Goal: Task Accomplishment & Management: Use online tool/utility

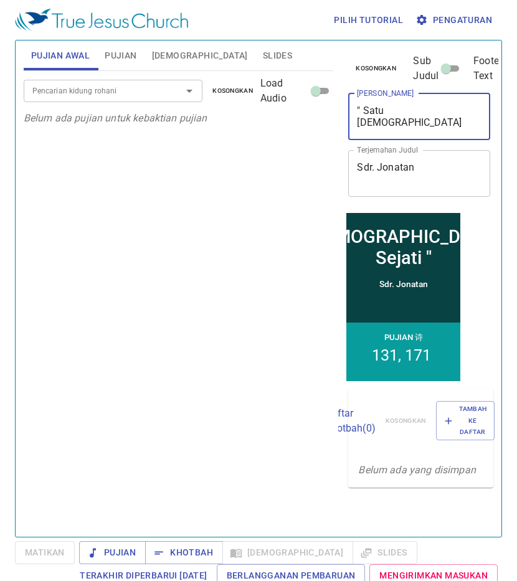
drag, startPoint x: 443, startPoint y: 110, endPoint x: 364, endPoint y: 110, distance: 79.1
click at [364, 110] on textarea "" Satu Gereja Sejati "" at bounding box center [419, 117] width 125 height 24
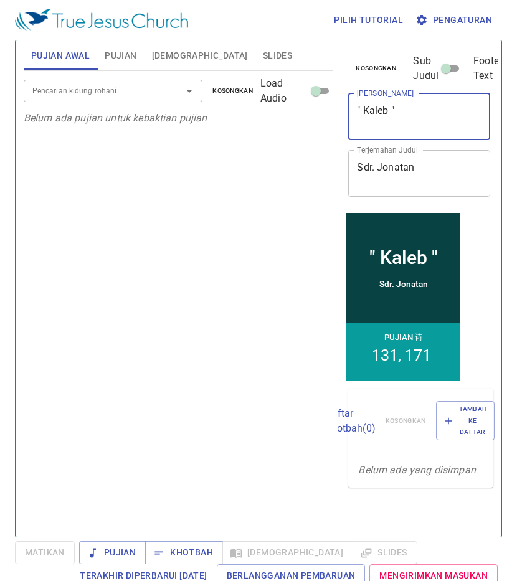
type textarea "" Kaleb ""
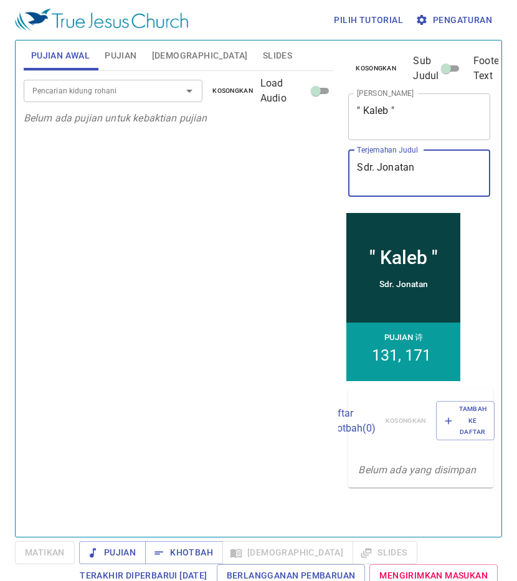
drag, startPoint x: 415, startPoint y: 169, endPoint x: 350, endPoint y: 169, distance: 65.4
click at [350, 169] on div "Sdr. Jonatan x Terjemahan Judul" at bounding box center [419, 173] width 142 height 47
type textarea "Pdt. [GEOGRAPHIC_DATA]"
click at [139, 54] on button "Pujian" at bounding box center [120, 55] width 47 height 30
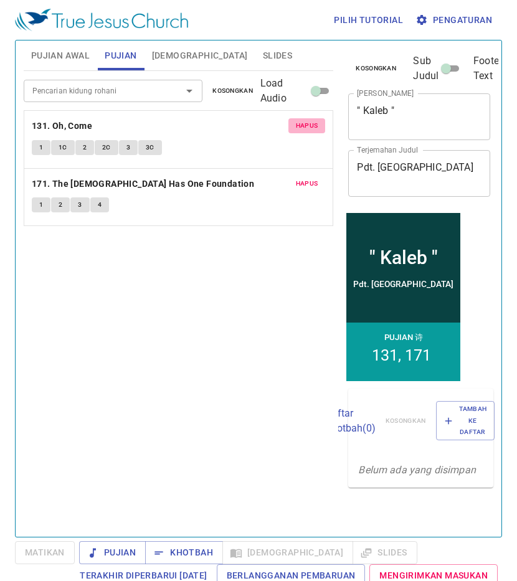
click at [309, 124] on span "Hapus" at bounding box center [307, 125] width 22 height 11
click at [308, 178] on span "Hapus" at bounding box center [307, 183] width 22 height 11
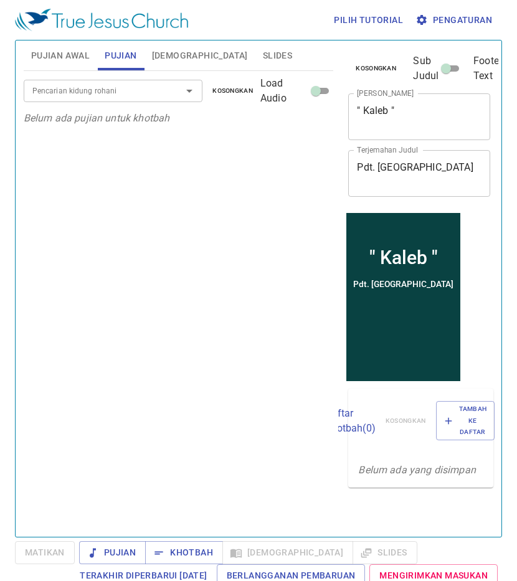
click at [172, 57] on span "[DEMOGRAPHIC_DATA]" at bounding box center [200, 56] width 96 height 16
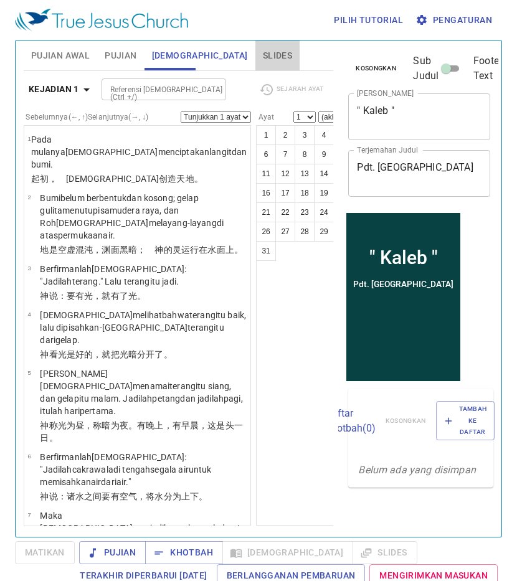
click at [263, 52] on span "Slides" at bounding box center [277, 56] width 29 height 16
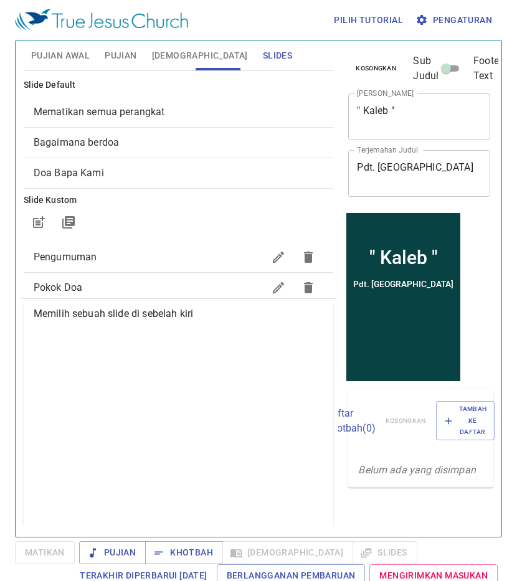
click at [152, 109] on span "Mematikan semua perangkat" at bounding box center [99, 112] width 131 height 12
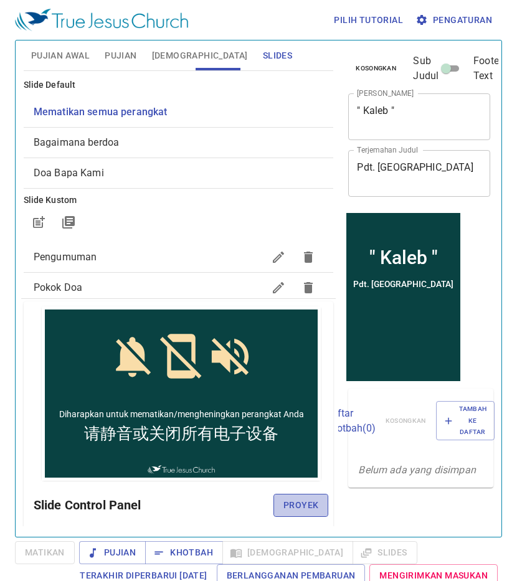
click at [296, 501] on span "Proyek" at bounding box center [300, 505] width 35 height 16
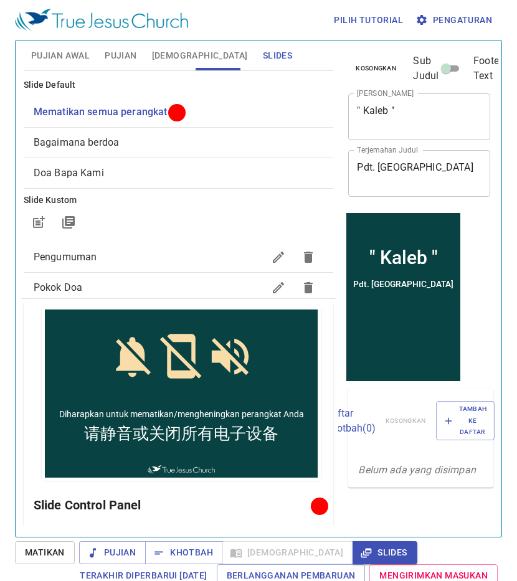
drag, startPoint x: 112, startPoint y: 59, endPoint x: 121, endPoint y: 57, distance: 8.9
click at [111, 58] on span "Pujian" at bounding box center [121, 56] width 32 height 16
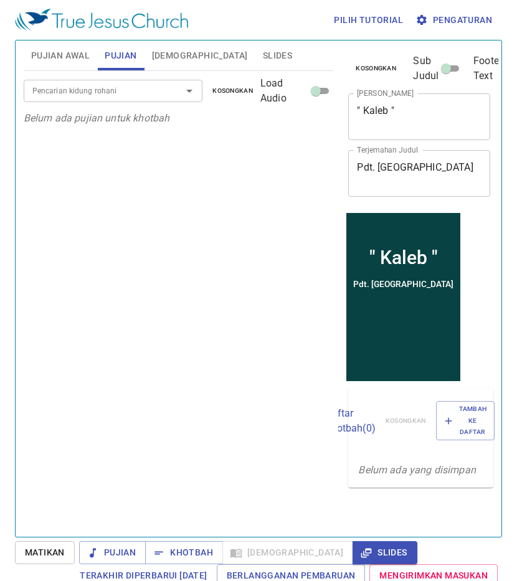
click at [122, 87] on input "Pencarian kidung rohani" at bounding box center [94, 90] width 135 height 14
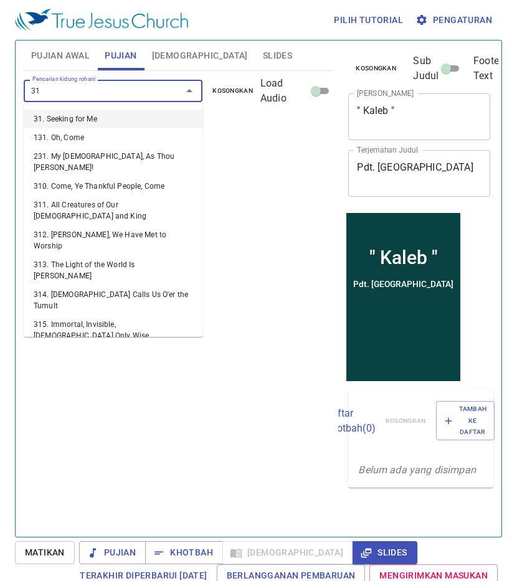
type input "314"
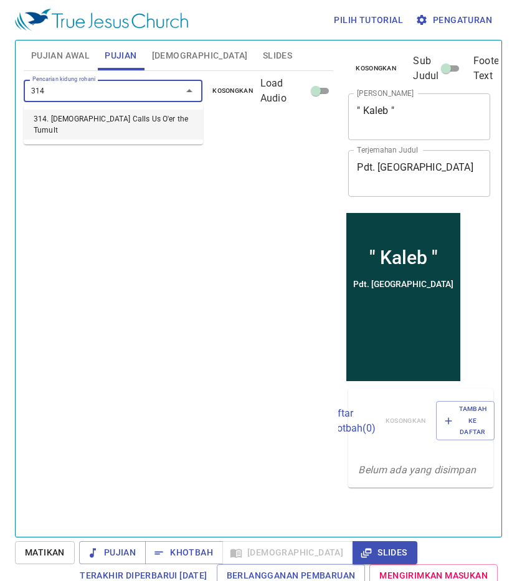
click at [143, 120] on li "314. Jesus Calls Us O'er the Tumult" at bounding box center [113, 125] width 179 height 30
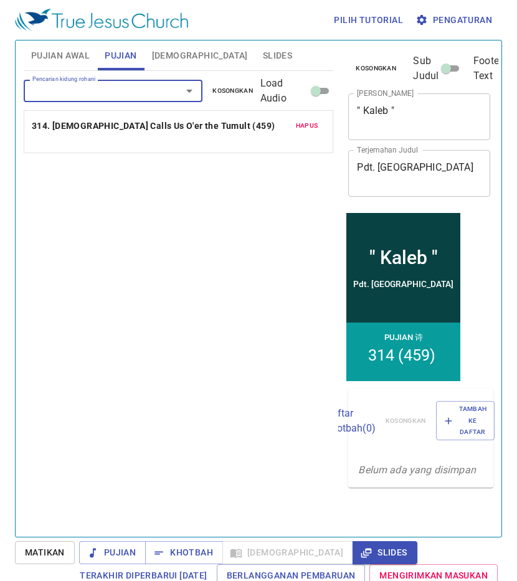
click at [139, 90] on input "Pencarian kidung rohani" at bounding box center [94, 90] width 135 height 14
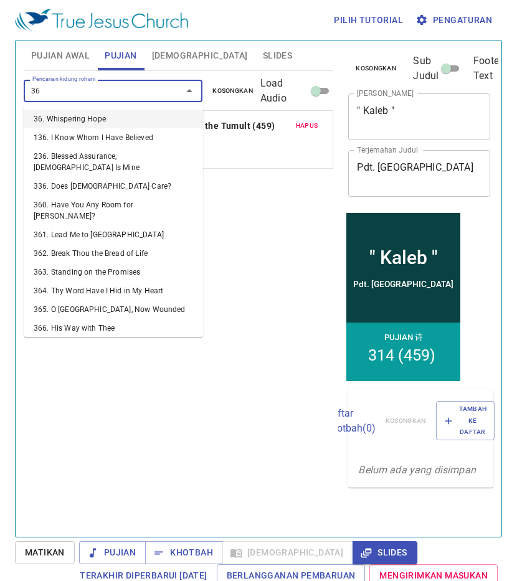
type input "363"
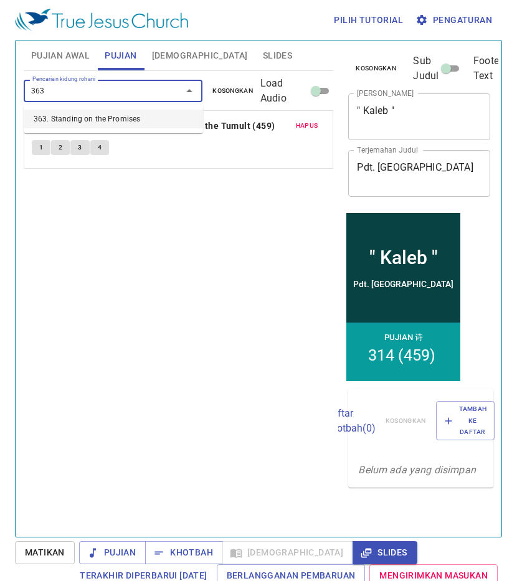
click at [167, 125] on li "363. Standing on the Promises" at bounding box center [113, 119] width 179 height 19
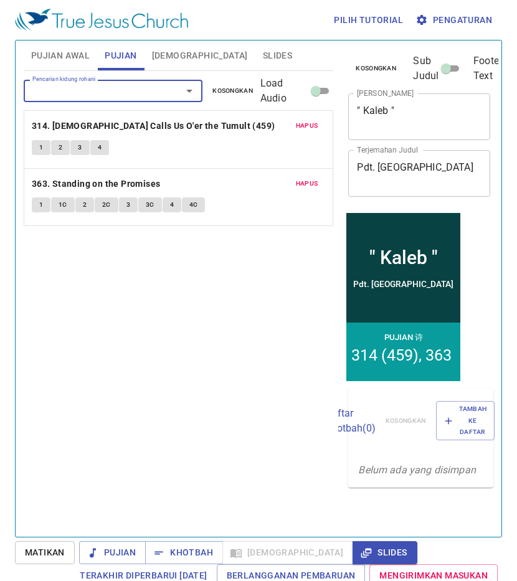
click at [263, 49] on span "Slides" at bounding box center [277, 56] width 29 height 16
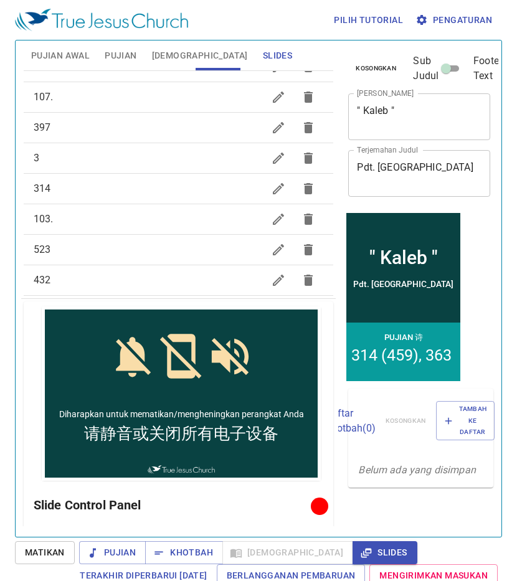
scroll to position [436, 0]
click at [153, 143] on div "103." at bounding box center [179, 157] width 310 height 30
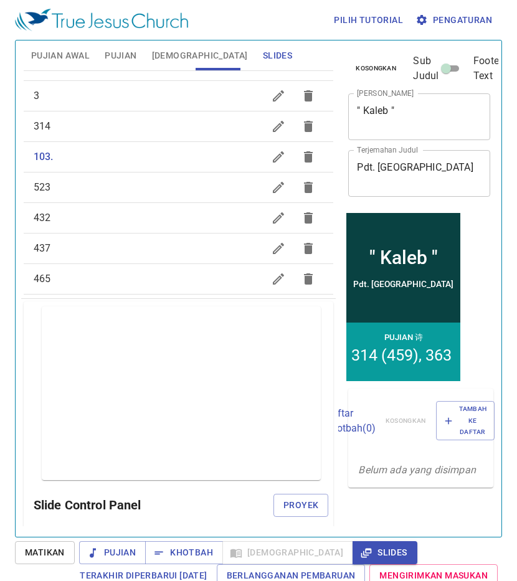
click at [161, 133] on span "314" at bounding box center [149, 126] width 230 height 15
click at [167, 128] on span "314" at bounding box center [149, 126] width 230 height 15
click at [103, 54] on button "Pujian" at bounding box center [120, 55] width 47 height 30
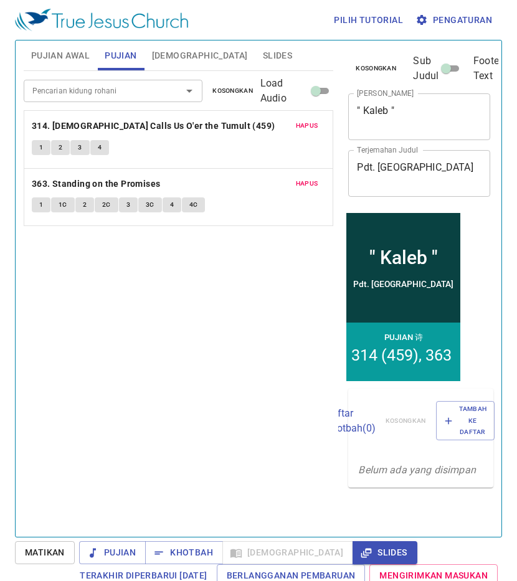
click at [74, 50] on span "Pujian Awal" at bounding box center [60, 56] width 59 height 16
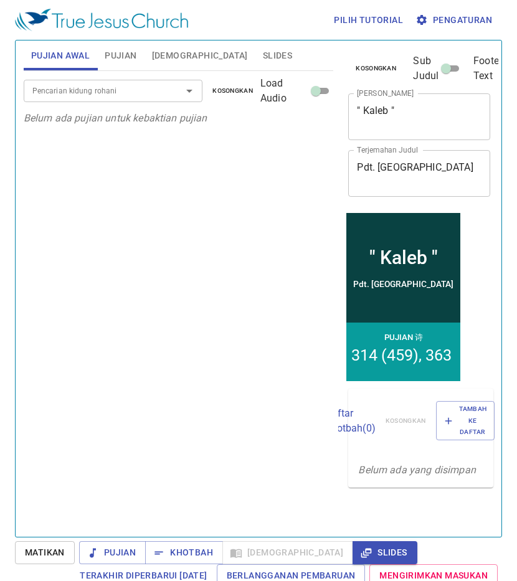
click at [82, 97] on input "Pencarian kidung rohani" at bounding box center [94, 90] width 135 height 14
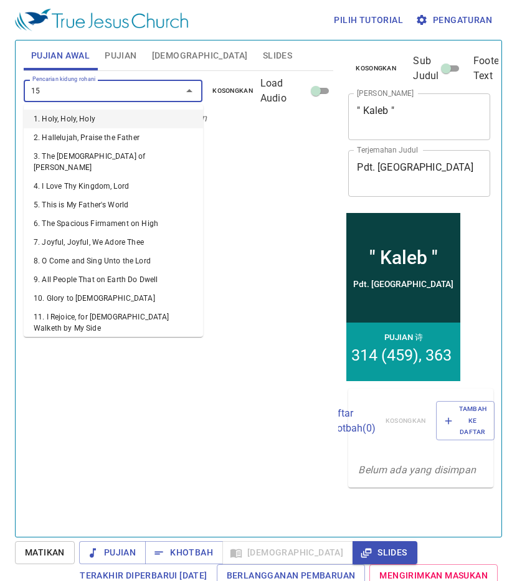
type input "156"
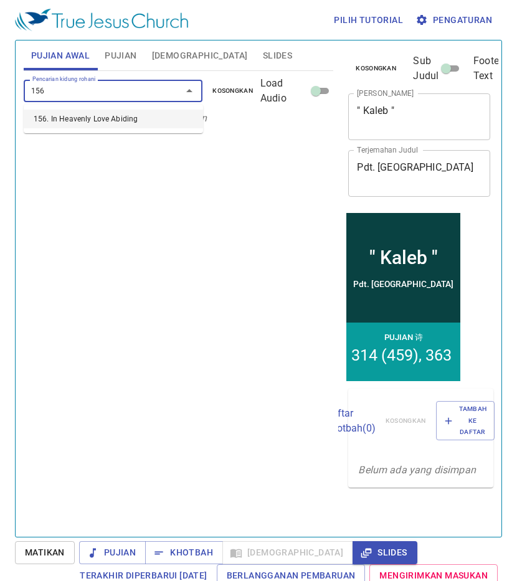
click at [101, 125] on li "156. In Heavenly Love Abiding" at bounding box center [113, 119] width 179 height 19
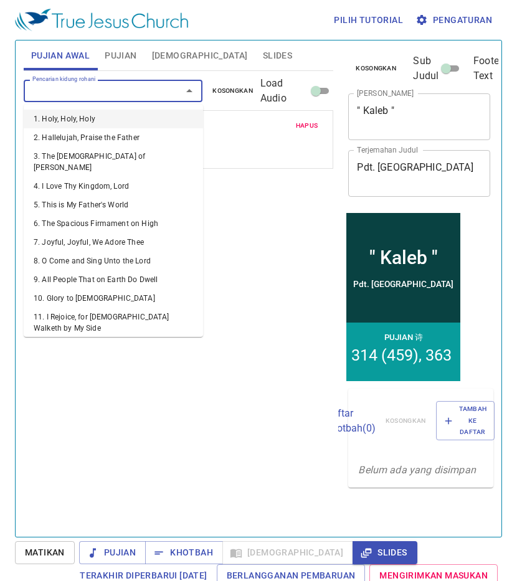
click at [105, 91] on input "Pencarian kidung rohani" at bounding box center [94, 90] width 135 height 14
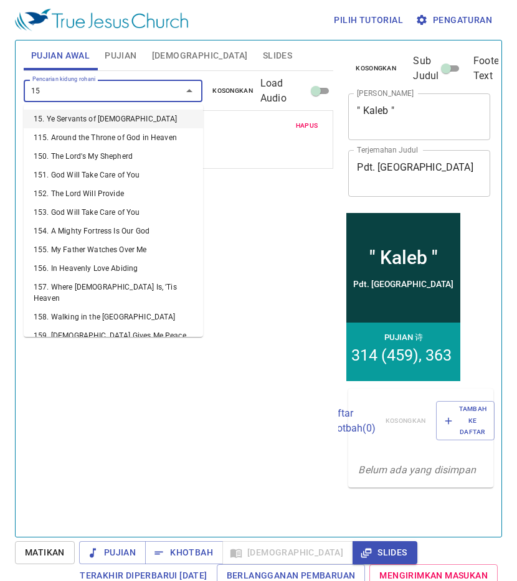
type input "158"
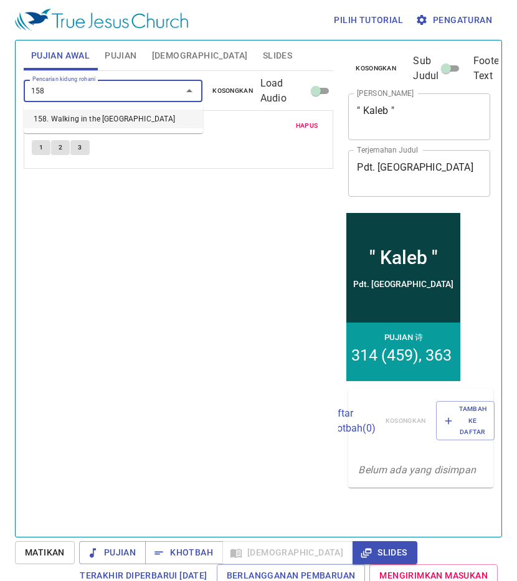
click at [106, 119] on li "158. Walking in the [GEOGRAPHIC_DATA]" at bounding box center [113, 119] width 179 height 19
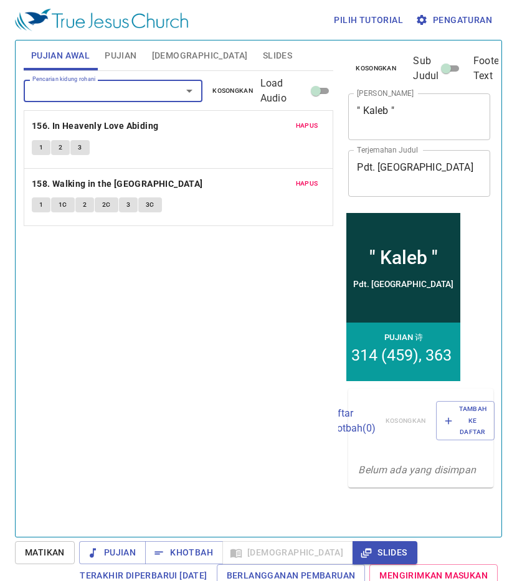
click at [118, 88] on input "Pencarian kidung rohani" at bounding box center [94, 90] width 135 height 14
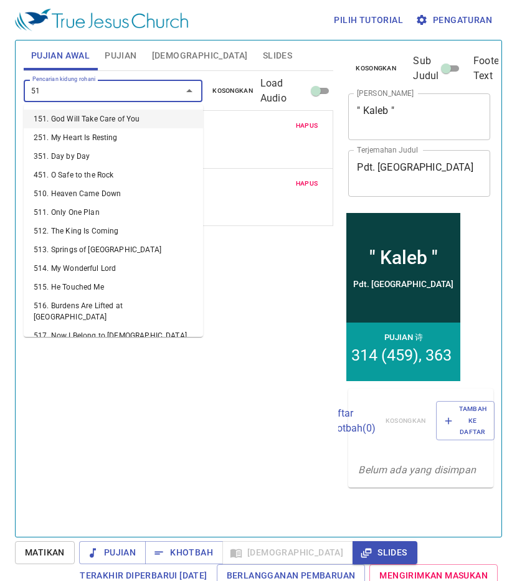
type input "510"
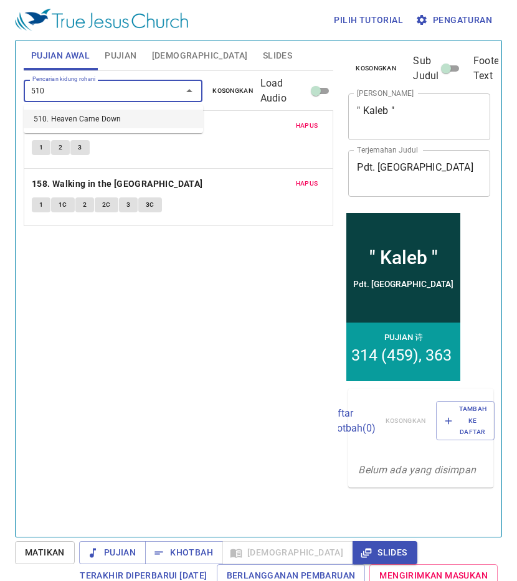
click at [141, 118] on li "510. Heaven Came Down" at bounding box center [113, 119] width 179 height 19
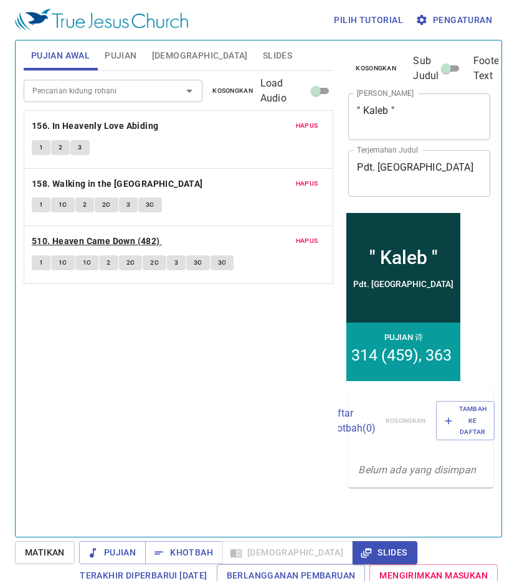
click at [111, 242] on b "510. Heaven Came Down (482)" at bounding box center [96, 241] width 128 height 16
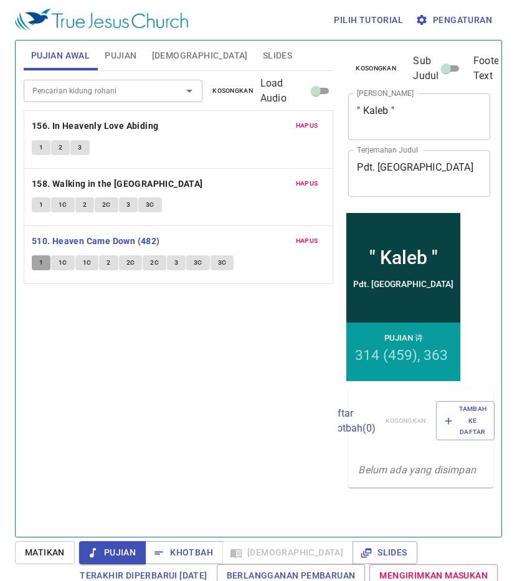
click at [40, 263] on span "1" at bounding box center [41, 262] width 4 height 11
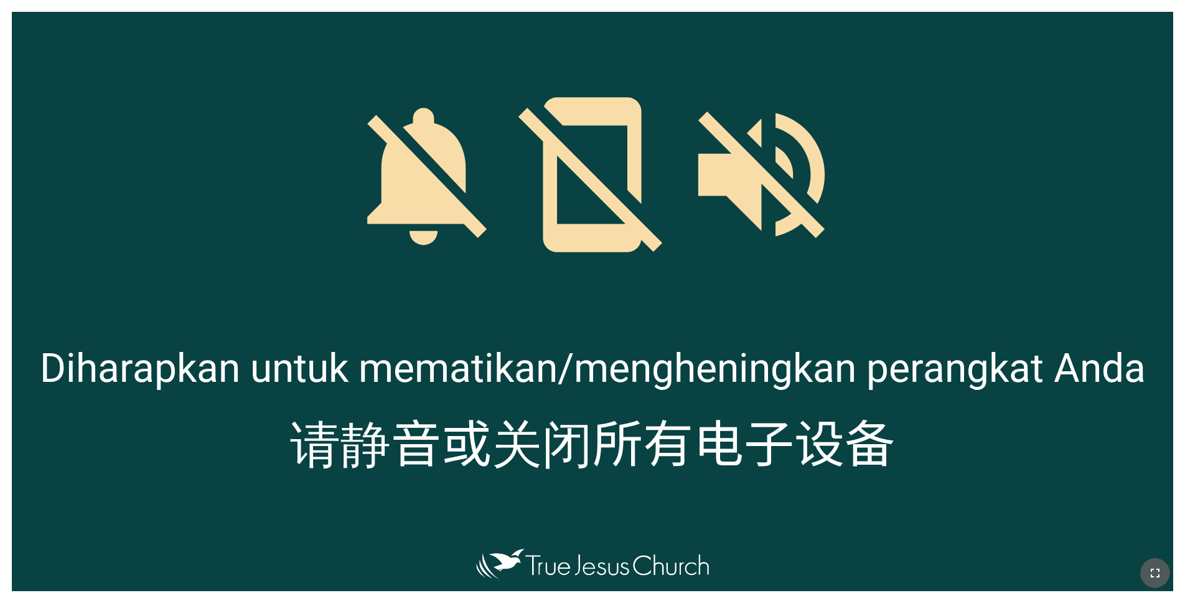
click at [1152, 569] on icon "button" at bounding box center [1155, 572] width 9 height 9
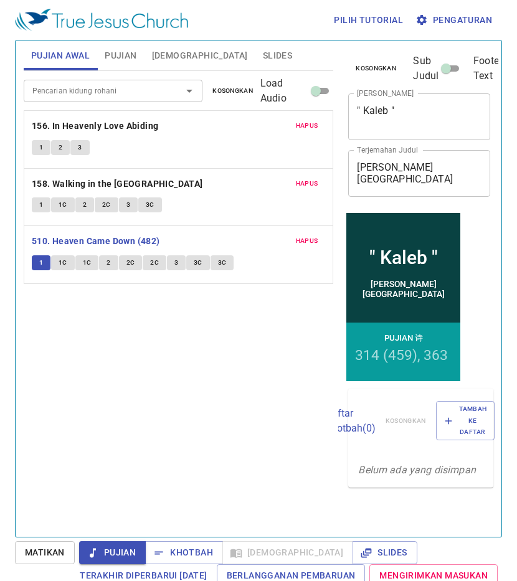
click at [263, 49] on span "Slides" at bounding box center [277, 56] width 29 height 16
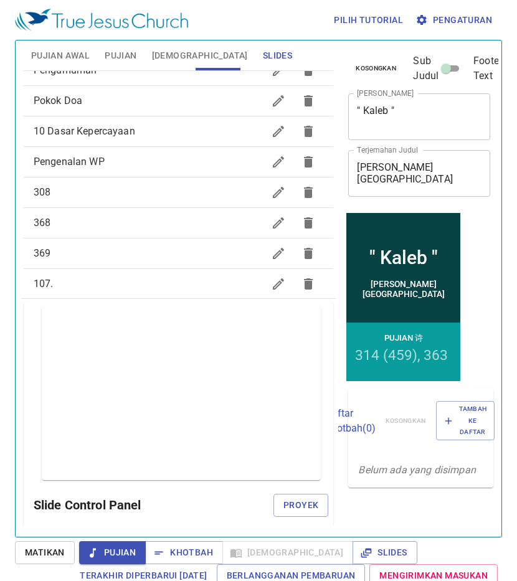
drag, startPoint x: 199, startPoint y: 96, endPoint x: 185, endPoint y: 111, distance: 21.1
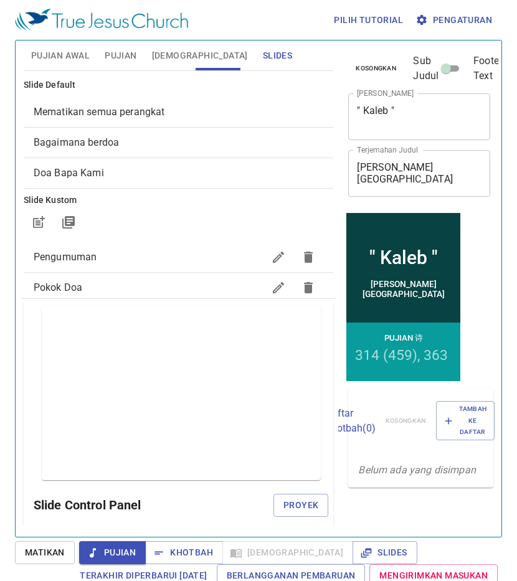
click at [157, 120] on div "Mematikan semua perangkat" at bounding box center [179, 112] width 310 height 30
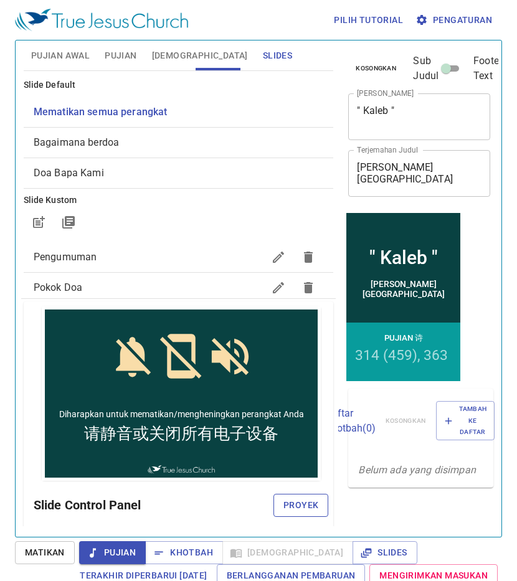
click at [307, 509] on span "Proyek" at bounding box center [300, 505] width 35 height 16
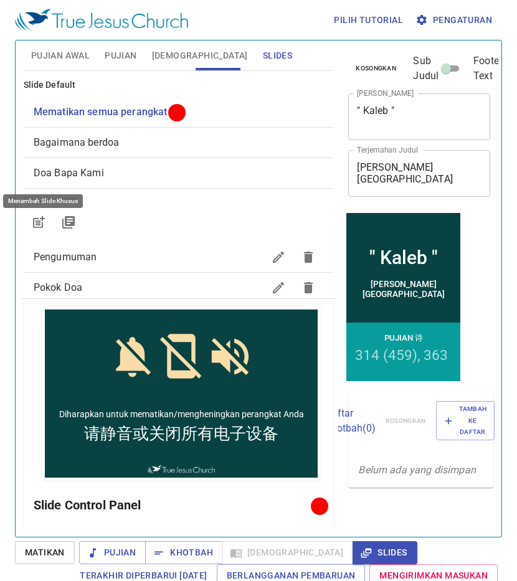
click at [34, 227] on icon "button" at bounding box center [38, 222] width 15 height 15
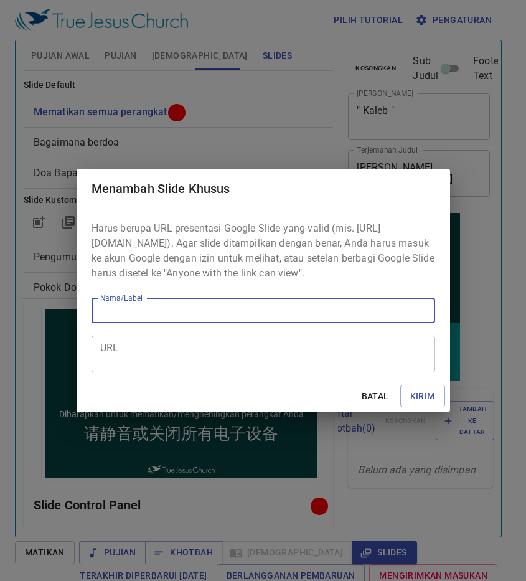
click at [377, 322] on input "Nama/Label" at bounding box center [264, 310] width 344 height 25
type input "510"
click at [364, 365] on textarea "URL" at bounding box center [263, 354] width 326 height 24
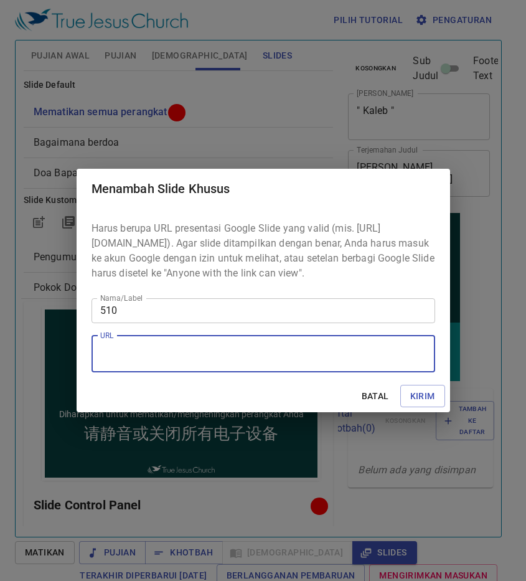
paste textarea "https://docs.google.com/presentation/d/144is8uaYtOKfkIqCNHwY1IUt76Z_sMBr/edit?u…"
type textarea "https://docs.google.com/presentation/d/144is8uaYtOKfkIqCNHwY1IUt76Z_sMBr/edit?u…"
click at [442, 395] on button "Kirim" at bounding box center [422, 396] width 45 height 23
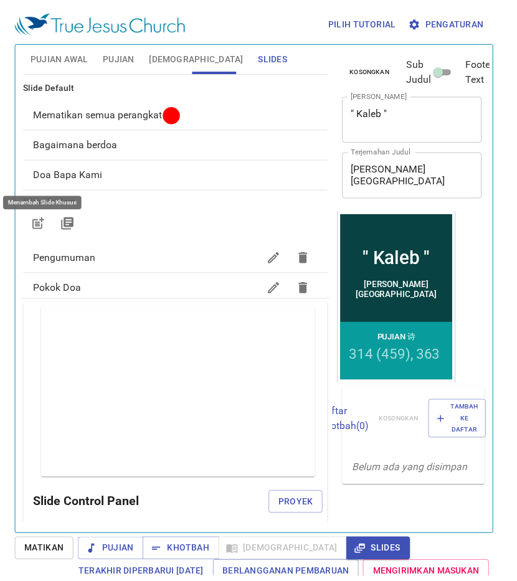
scroll to position [0, 0]
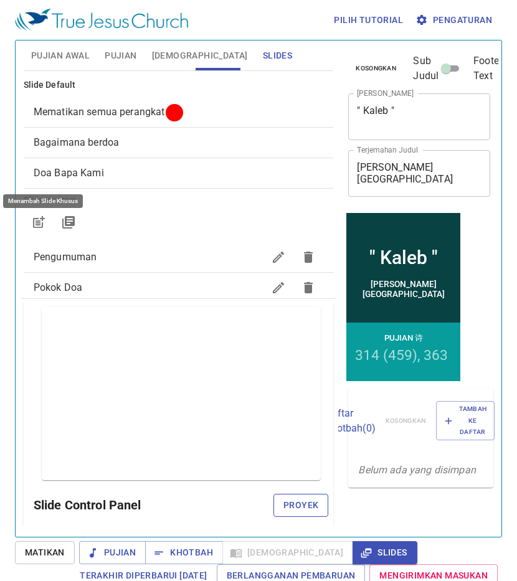
click at [283, 504] on span "Proyek" at bounding box center [300, 505] width 35 height 16
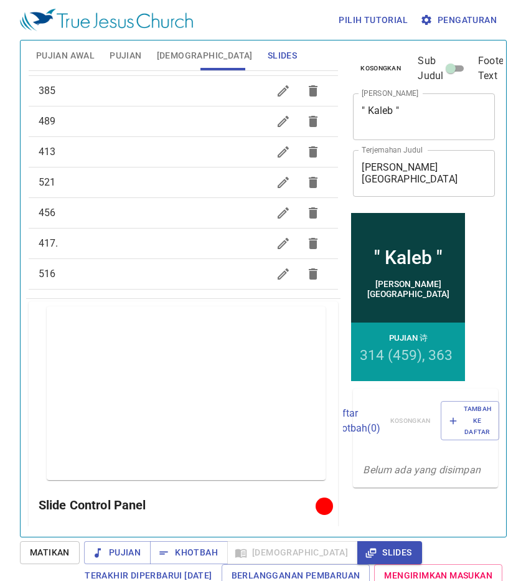
scroll to position [811, 0]
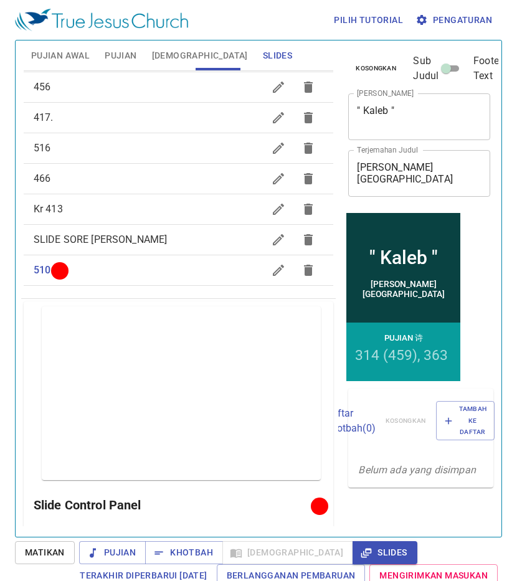
click at [271, 276] on icon "button" at bounding box center [278, 270] width 15 height 15
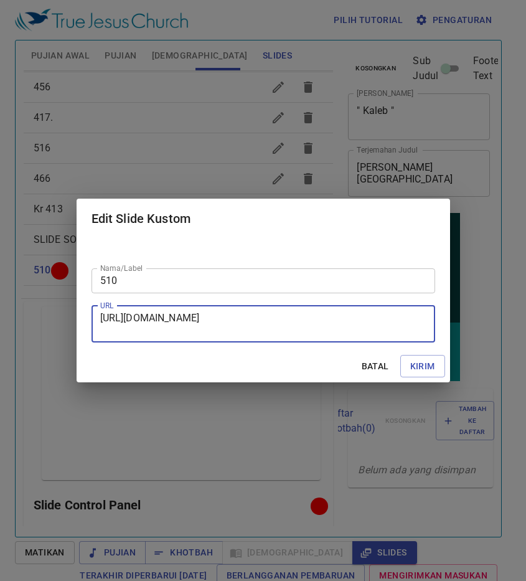
click at [316, 329] on textarea "https://docs.google.com/presentation/d/144is8uaYtOKfkIqCNHwY1IUt76Z_sMBr/edit?u…" at bounding box center [263, 324] width 326 height 24
paste textarea "sharing"
type textarea "https://docs.google.com/presentation/d/144is8uaYtOKfkIqCNHwY1IUt76Z_sMBr/edit?u…"
click at [418, 364] on span "Kirim" at bounding box center [422, 367] width 25 height 16
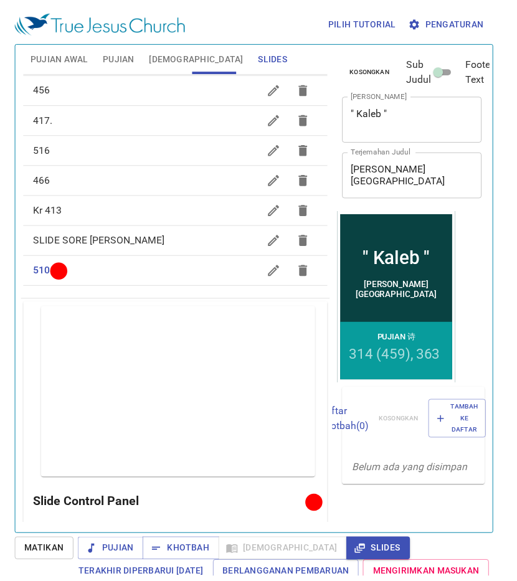
scroll to position [0, 0]
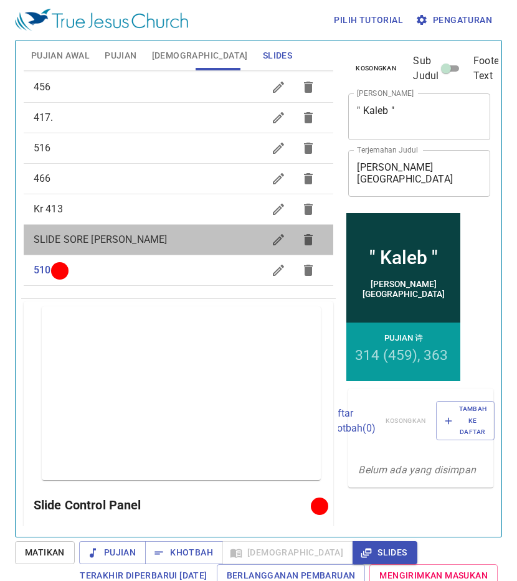
click at [182, 231] on div "SLIDE SORE [PERSON_NAME]" at bounding box center [179, 240] width 310 height 30
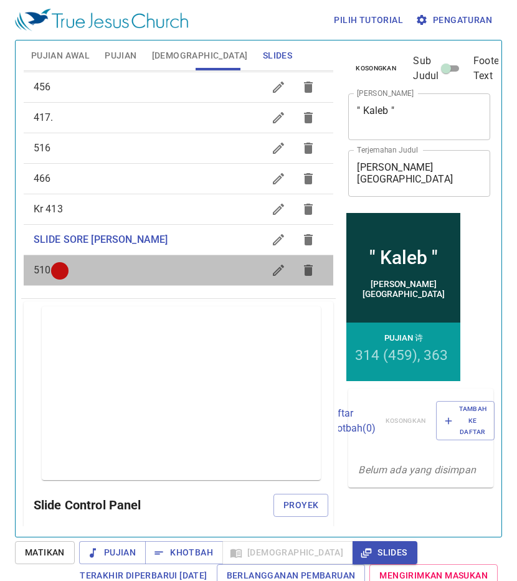
click at [183, 275] on span "510" at bounding box center [149, 270] width 230 height 15
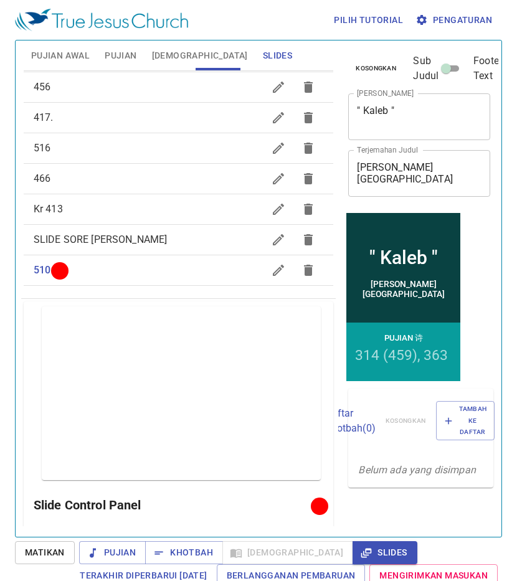
click at [131, 189] on div "466" at bounding box center [179, 179] width 310 height 30
click at [296, 507] on span "Proyek" at bounding box center [300, 505] width 35 height 16
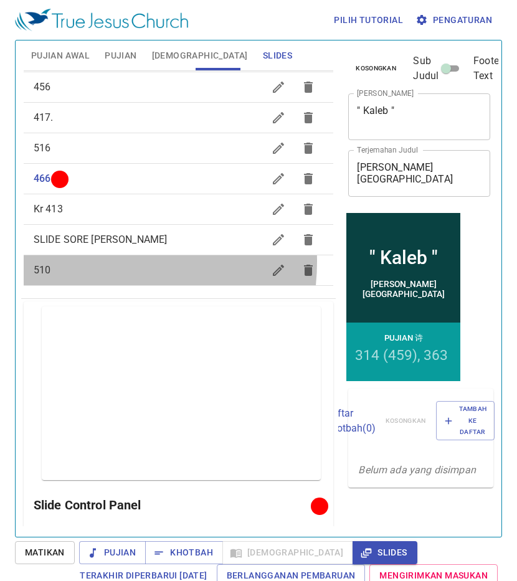
click at [88, 261] on div "510" at bounding box center [179, 270] width 310 height 30
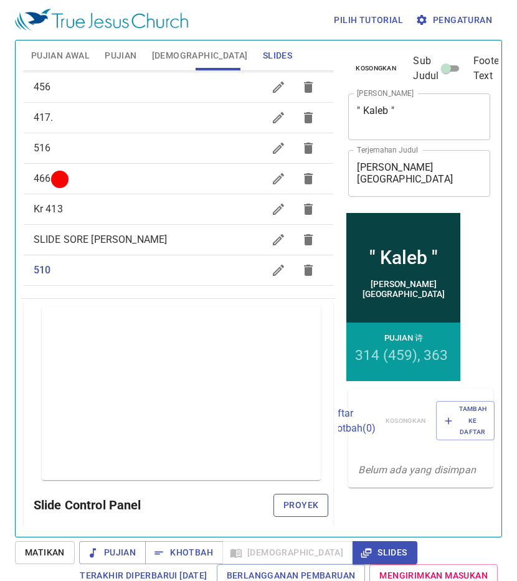
click at [296, 502] on span "Proyek" at bounding box center [300, 505] width 35 height 16
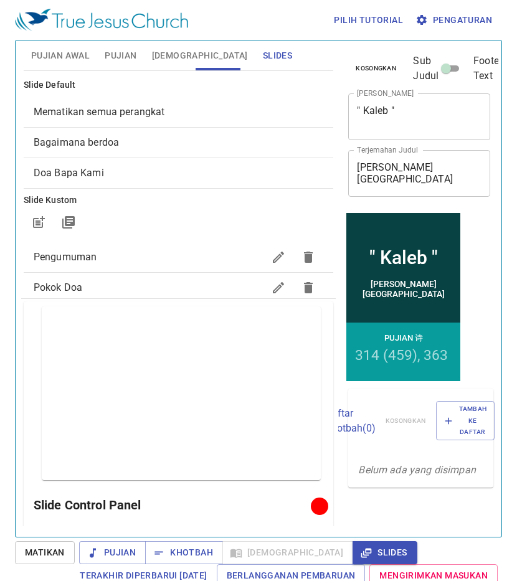
click at [190, 110] on span "Mematikan semua perangkat" at bounding box center [179, 112] width 290 height 15
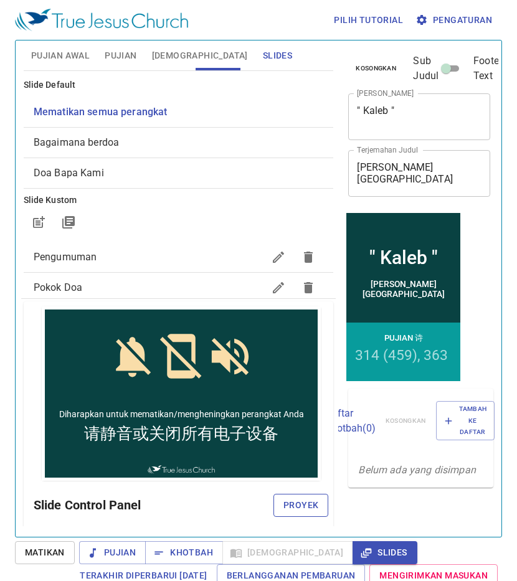
click at [296, 505] on span "Proyek" at bounding box center [300, 505] width 35 height 16
click at [113, 53] on span "Pujian" at bounding box center [121, 56] width 32 height 16
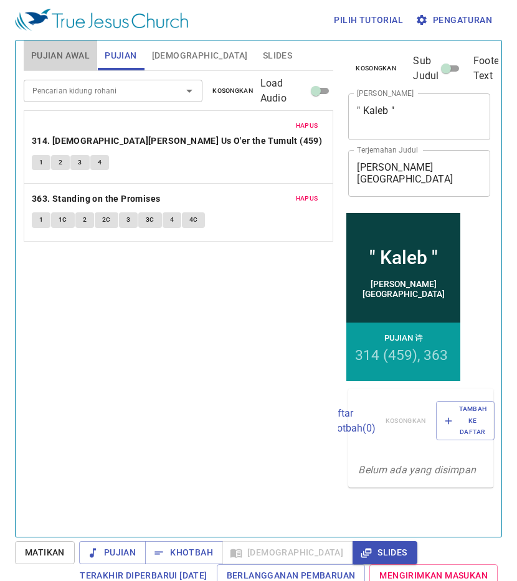
click at [63, 54] on span "Pujian Awal" at bounding box center [60, 56] width 59 height 16
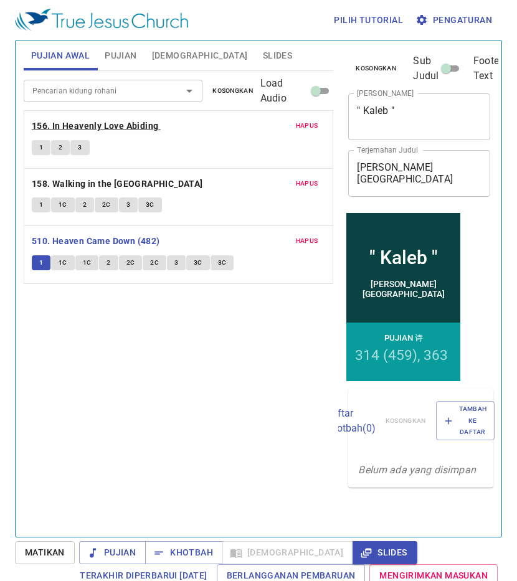
click at [102, 128] on b "156. In Heavenly Love Abiding" at bounding box center [95, 126] width 127 height 16
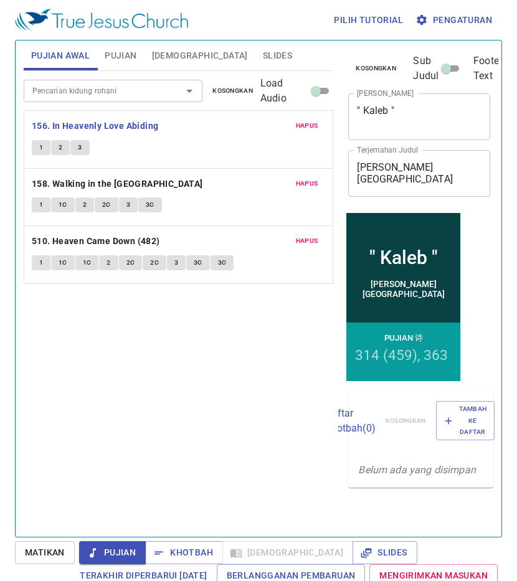
click at [263, 60] on span "Slides" at bounding box center [277, 56] width 29 height 16
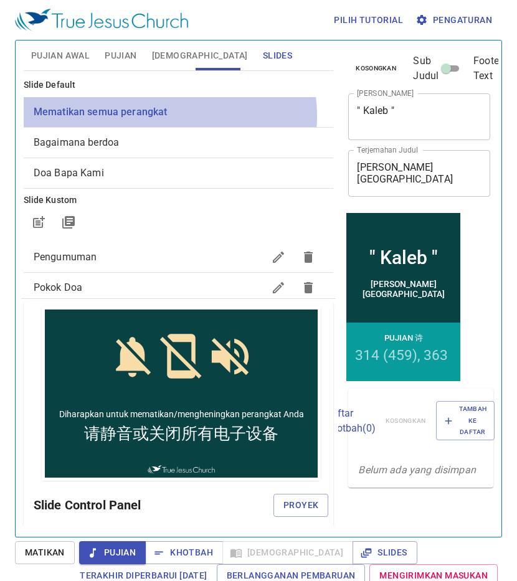
click at [159, 116] on span "Mematikan semua perangkat" at bounding box center [101, 112] width 134 height 12
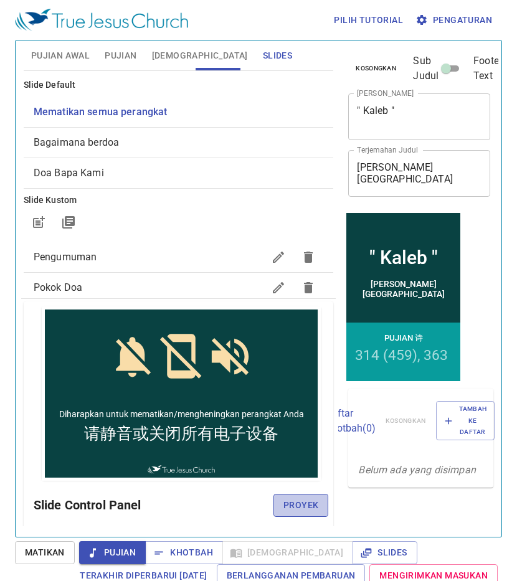
drag, startPoint x: 287, startPoint y: 501, endPoint x: 195, endPoint y: 346, distance: 180.0
click at [286, 501] on span "Proyek" at bounding box center [300, 505] width 35 height 16
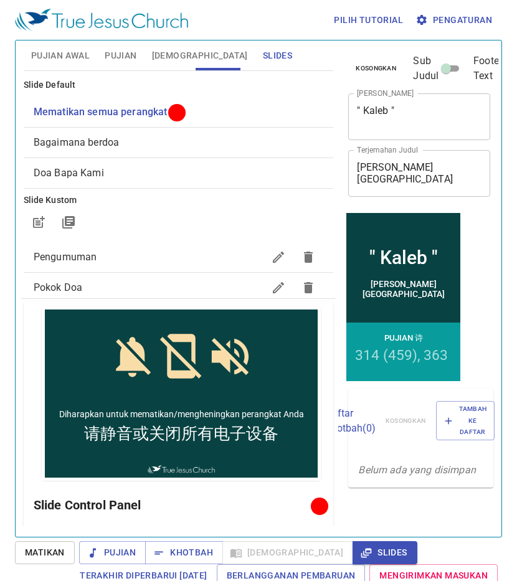
click at [70, 55] on span "Pujian Awal" at bounding box center [60, 56] width 59 height 16
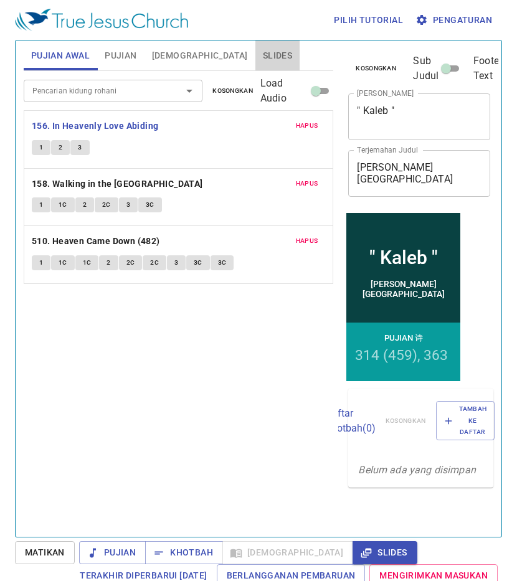
click at [263, 50] on span "Slides" at bounding box center [277, 56] width 29 height 16
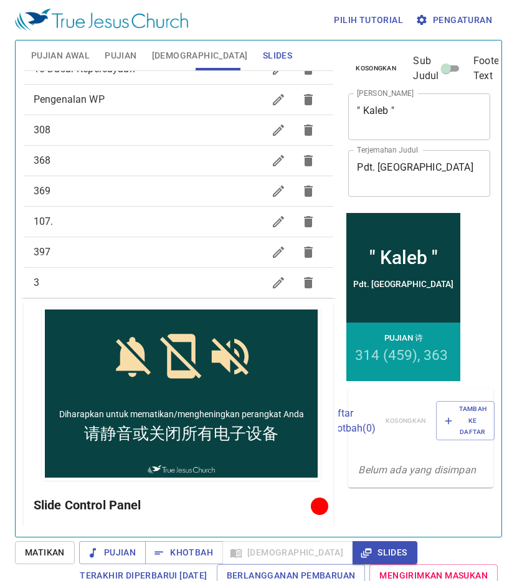
scroll to position [62, 0]
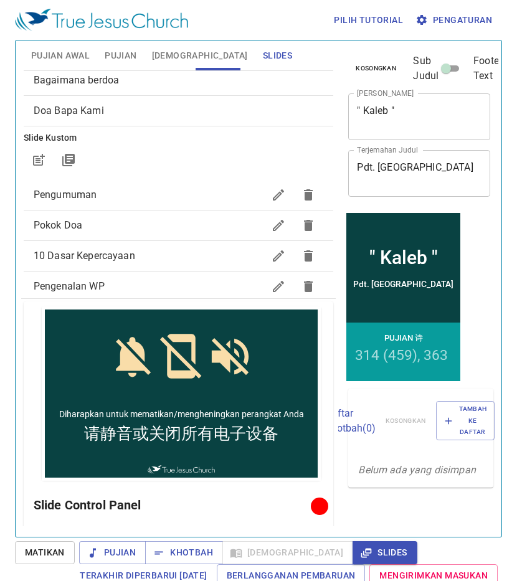
click at [139, 190] on span "Pengumuman" at bounding box center [149, 194] width 230 height 15
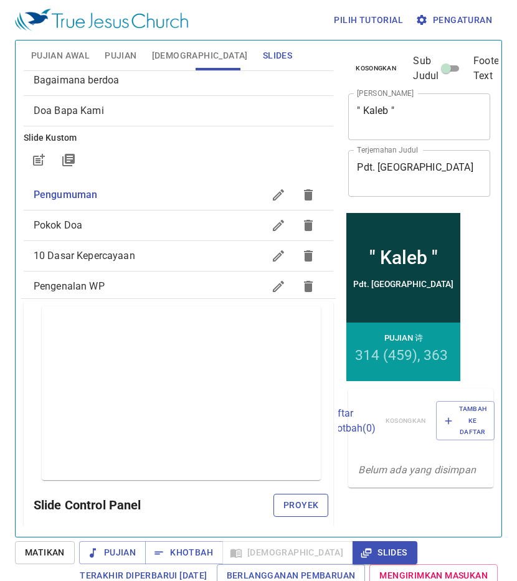
click at [287, 500] on span "Proyek" at bounding box center [300, 505] width 35 height 16
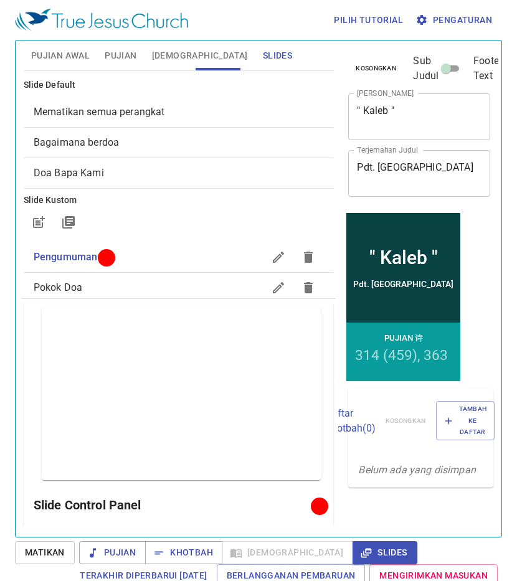
click at [165, 116] on span "Mematikan semua perangkat" at bounding box center [179, 112] width 290 height 15
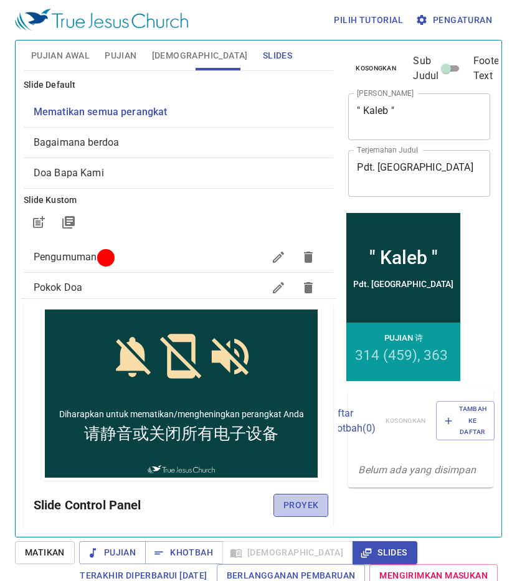
click at [283, 508] on span "Proyek" at bounding box center [300, 505] width 35 height 16
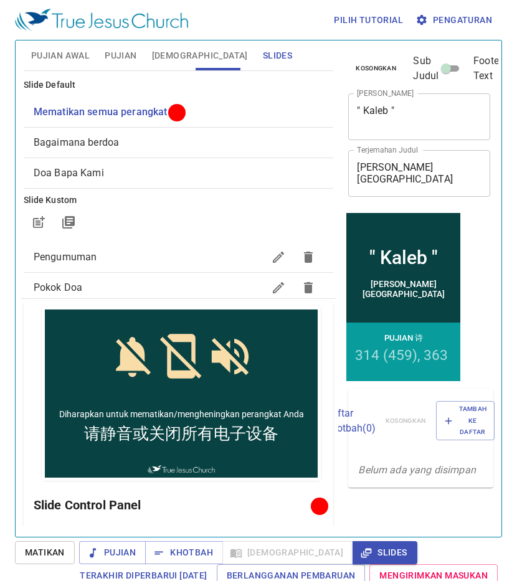
click at [161, 144] on span "Bagaimana berdoa" at bounding box center [179, 142] width 290 height 15
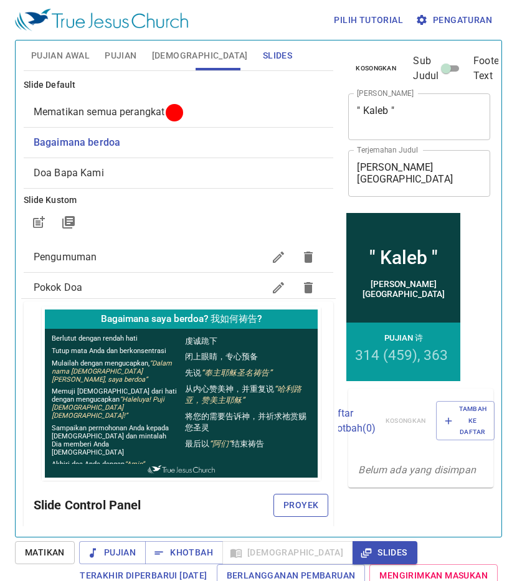
click at [294, 512] on span "Proyek" at bounding box center [300, 505] width 35 height 16
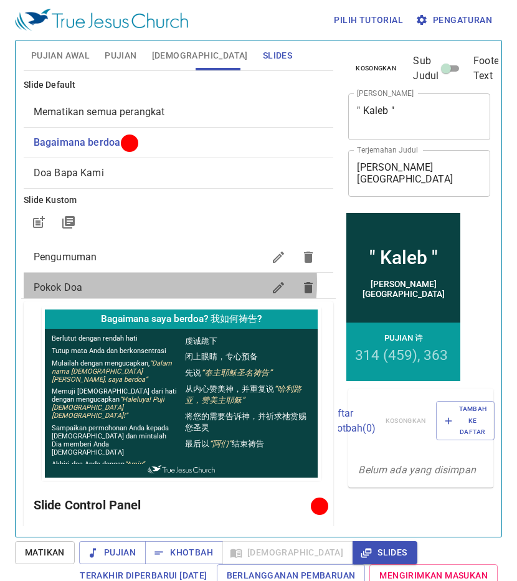
click at [139, 282] on span "Pokok Doa" at bounding box center [149, 287] width 230 height 15
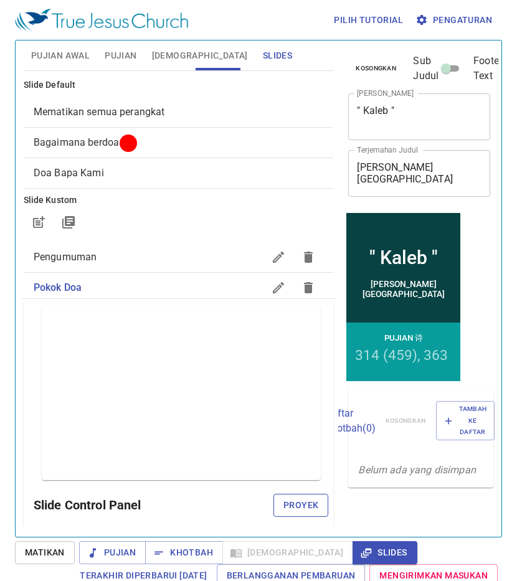
click at [283, 500] on span "Proyek" at bounding box center [300, 505] width 35 height 16
click at [182, 142] on span "Bagaimana berdoa" at bounding box center [179, 142] width 290 height 15
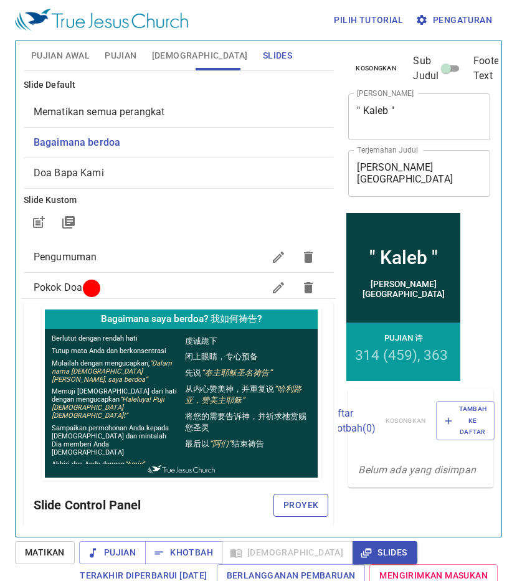
click at [286, 503] on span "Proyek" at bounding box center [300, 505] width 35 height 16
click at [83, 55] on span "Pujian Awal" at bounding box center [60, 56] width 59 height 16
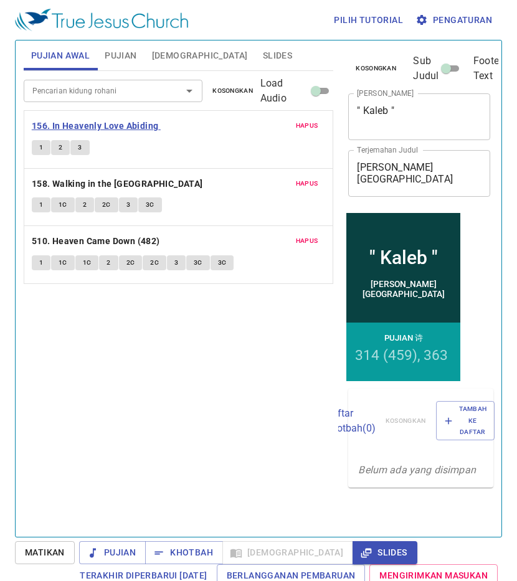
click at [125, 128] on b "156. In Heavenly Love Abiding" at bounding box center [95, 126] width 127 height 16
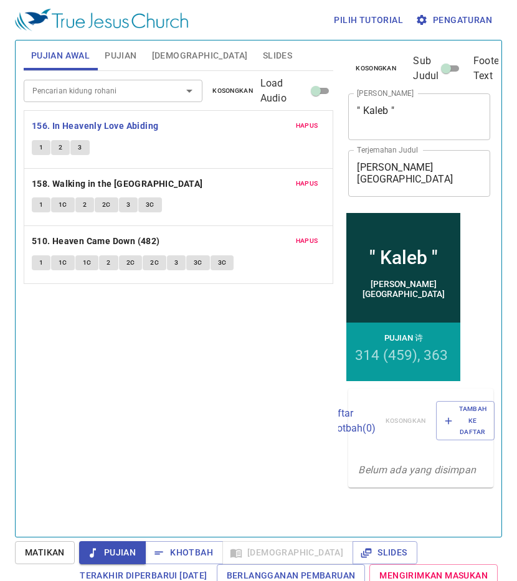
click at [39, 143] on span "1" at bounding box center [41, 147] width 4 height 11
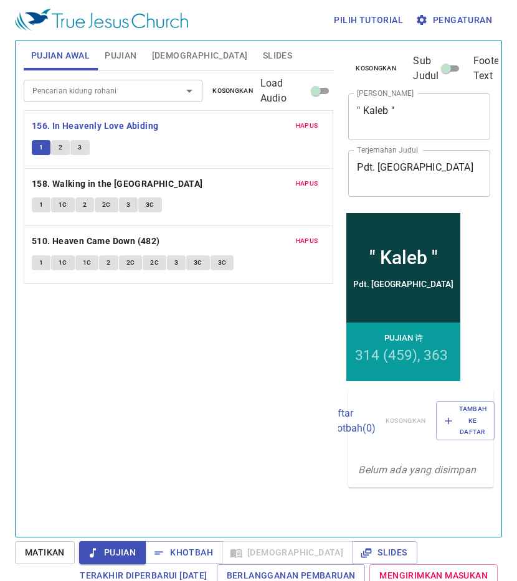
click at [59, 143] on span "2" at bounding box center [61, 147] width 4 height 11
click at [82, 146] on span "3" at bounding box center [80, 147] width 4 height 11
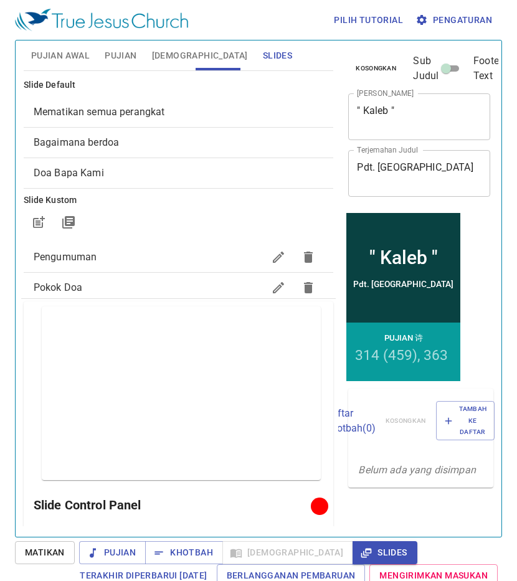
scroll to position [811, 0]
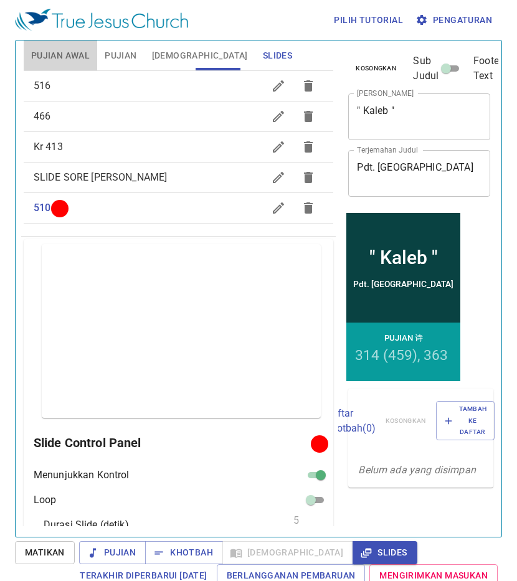
click at [72, 50] on span "Pujian Awal" at bounding box center [60, 56] width 59 height 16
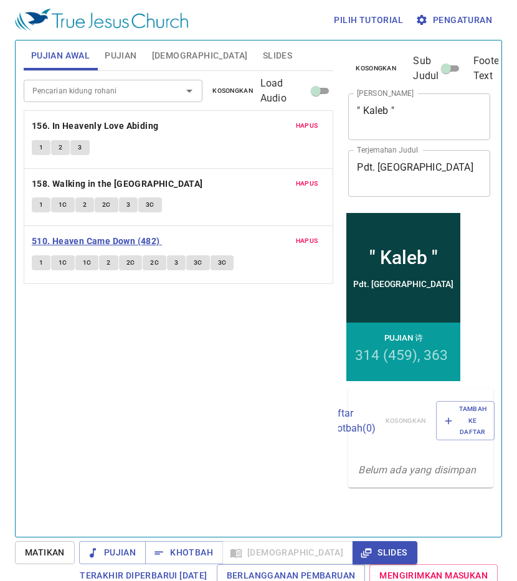
click at [104, 240] on b "510. Heaven Came Down (482)" at bounding box center [96, 241] width 128 height 16
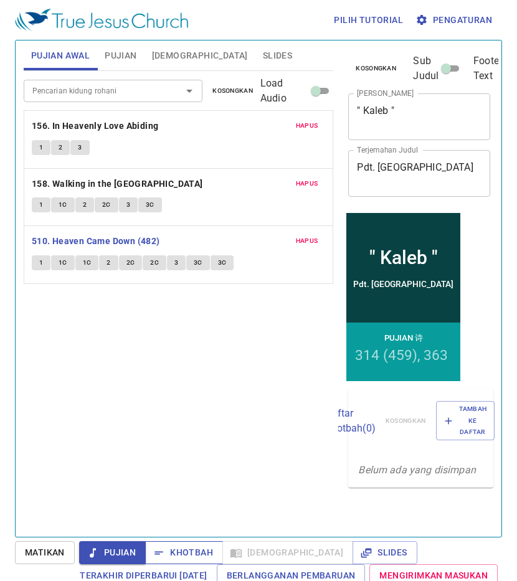
click at [176, 546] on span "Khotbah" at bounding box center [184, 553] width 58 height 16
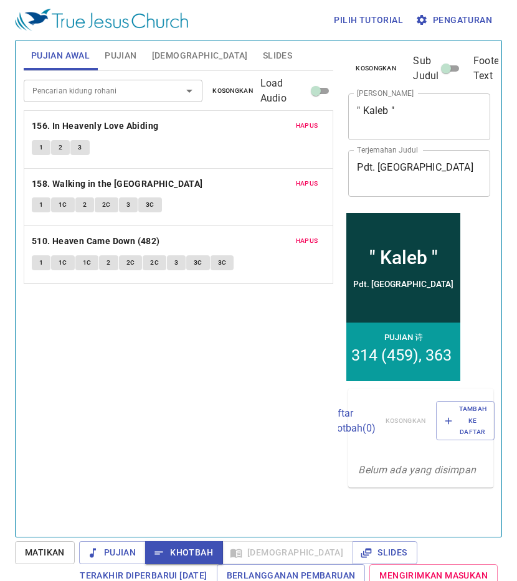
click at [263, 55] on span "Slides" at bounding box center [277, 56] width 29 height 16
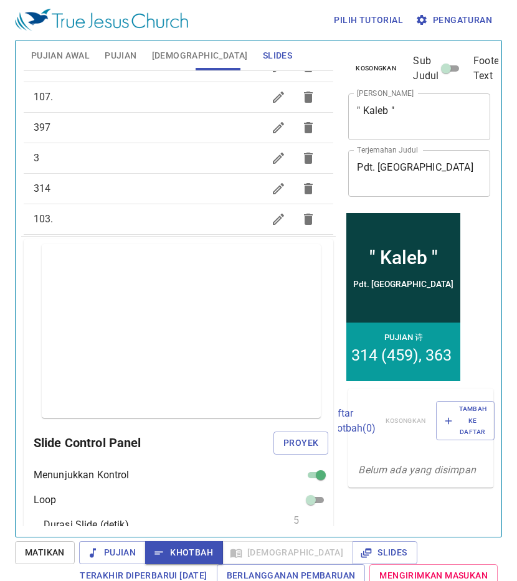
scroll to position [374, 0]
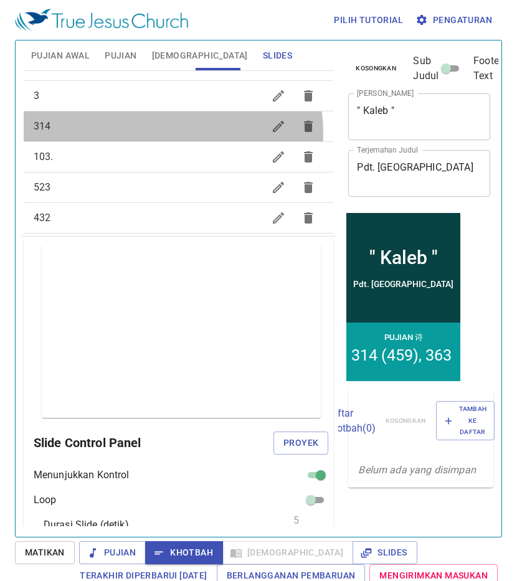
click at [172, 133] on span "314" at bounding box center [149, 126] width 230 height 15
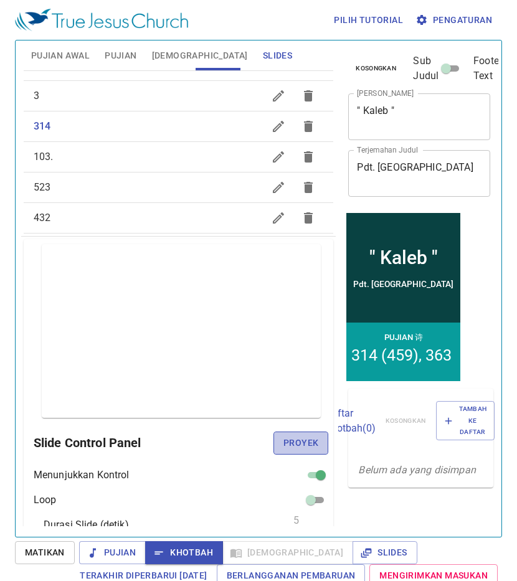
click at [288, 443] on span "Proyek" at bounding box center [300, 443] width 35 height 16
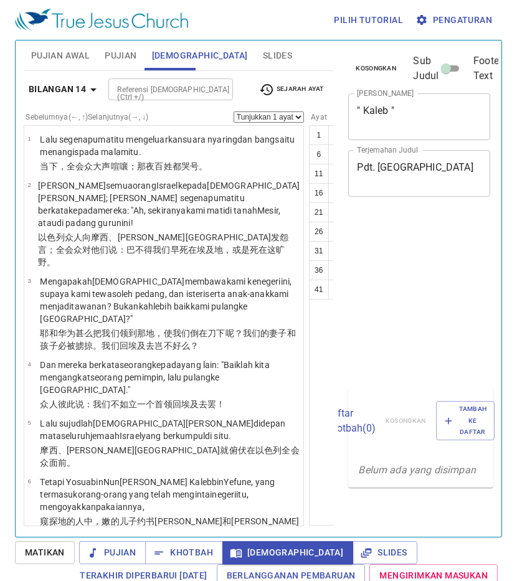
select select "30"
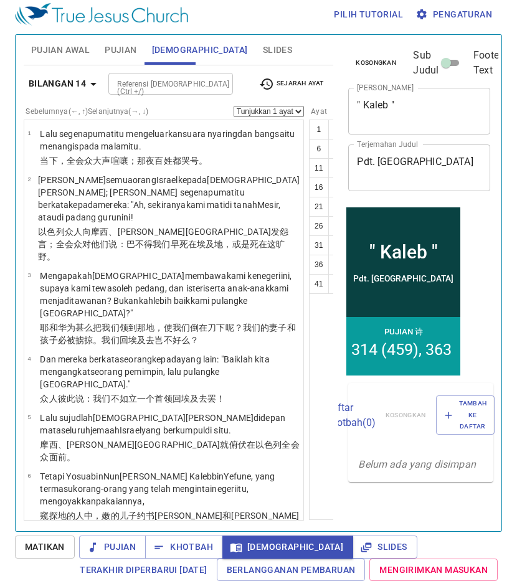
scroll to position [2498, 0]
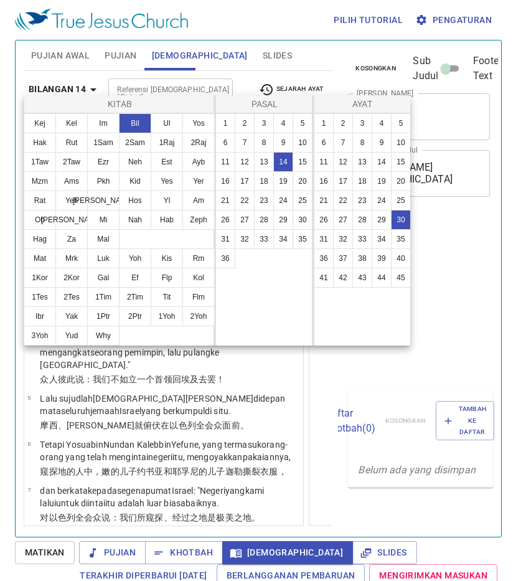
select select "30"
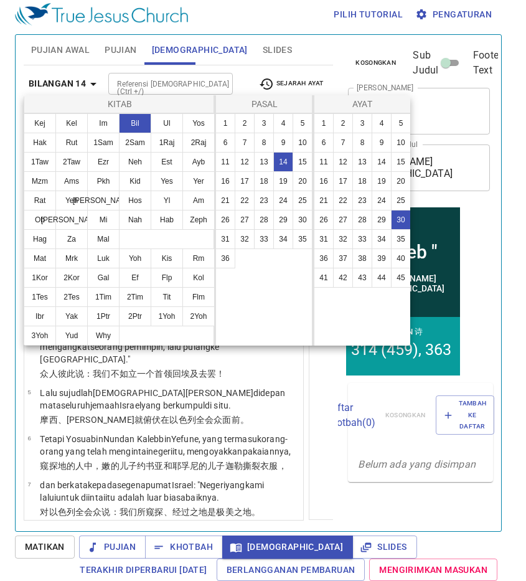
scroll to position [2498, 0]
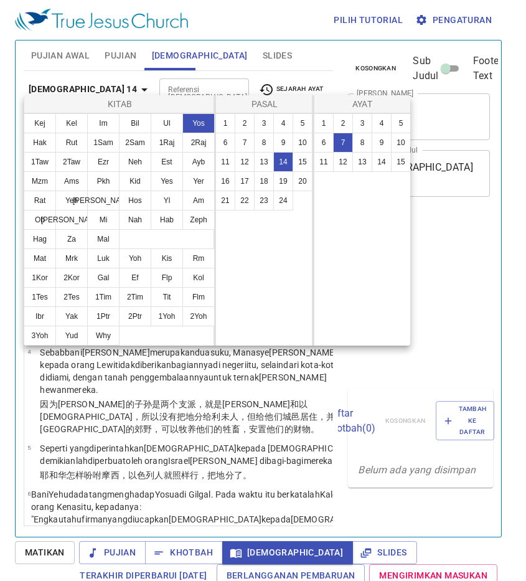
select select "7"
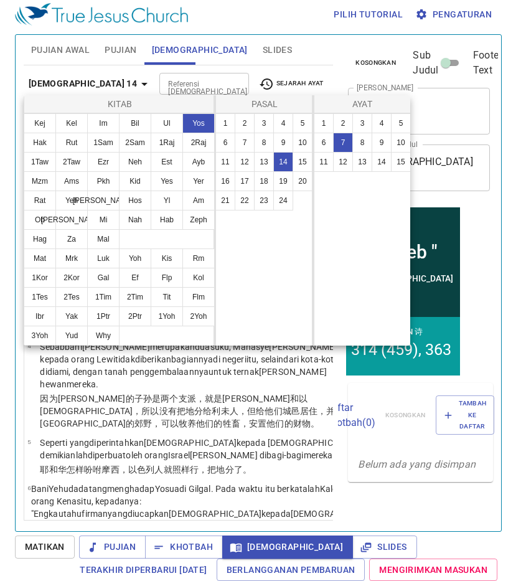
scroll to position [504, 0]
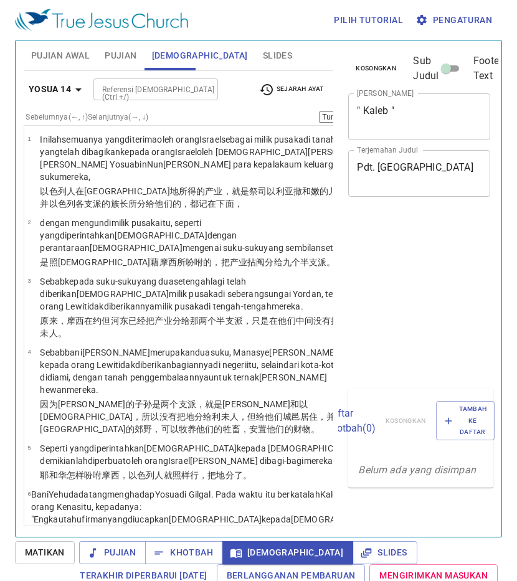
select select "8"
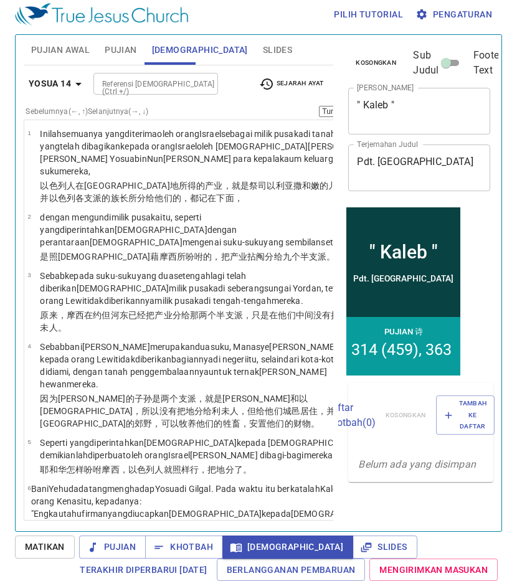
scroll to position [504, 0]
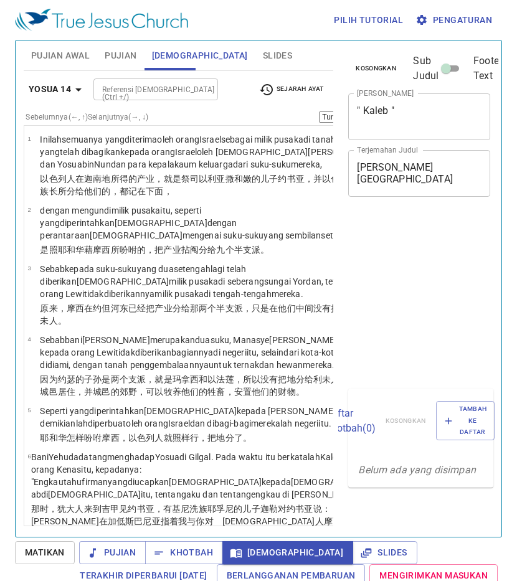
select select "11"
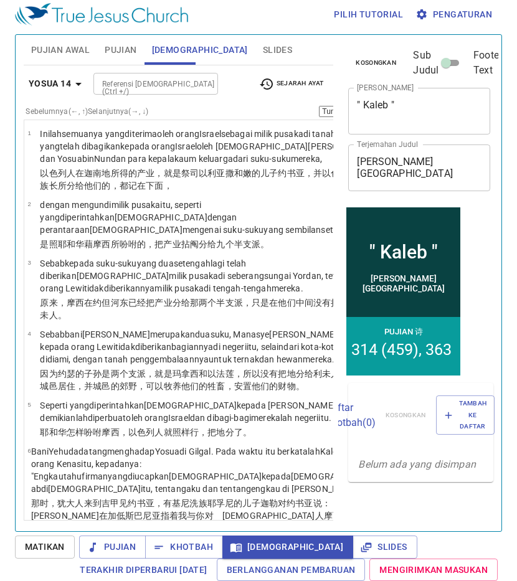
scroll to position [829, 0]
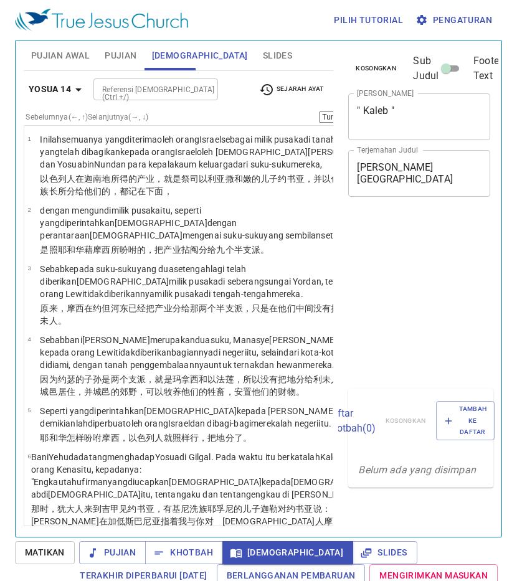
select select "15"
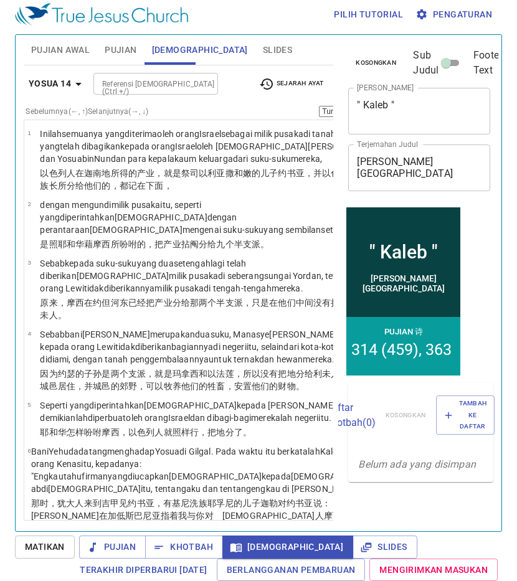
scroll to position [1236, 0]
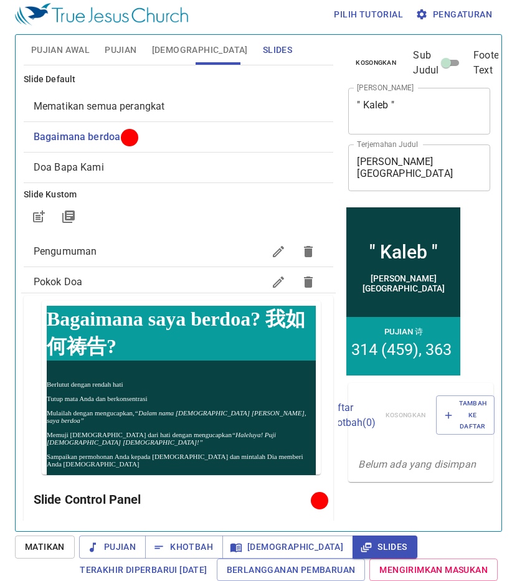
scroll to position [6, 0]
